Goal: Navigation & Orientation: Find specific page/section

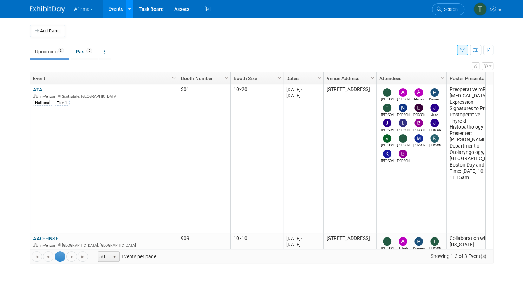
click at [128, 9] on icon at bounding box center [129, 9] width 3 height 5
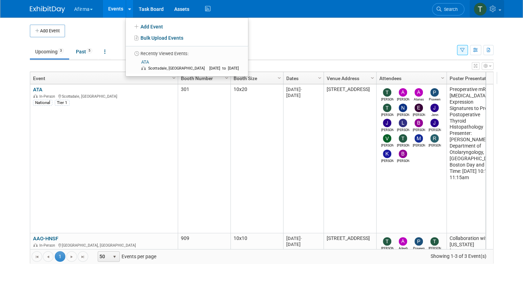
click at [501, 9] on span at bounding box center [499, 9] width 3 height 1
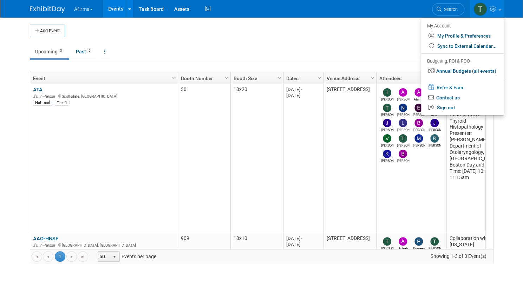
click at [249, 28] on td at bounding box center [268, 31] width 406 height 13
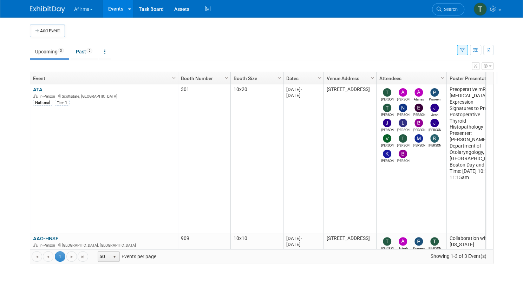
click at [84, 11] on button "Afirma" at bounding box center [87, 7] width 28 height 15
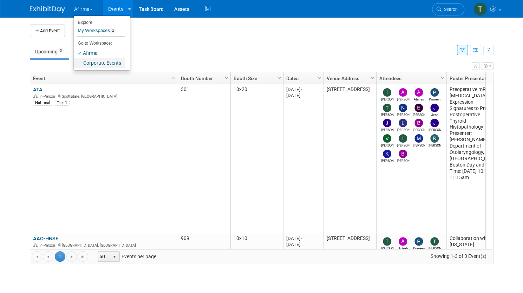
click at [89, 61] on link "Corporate Events" at bounding box center [99, 63] width 51 height 10
